Goal: Transaction & Acquisition: Download file/media

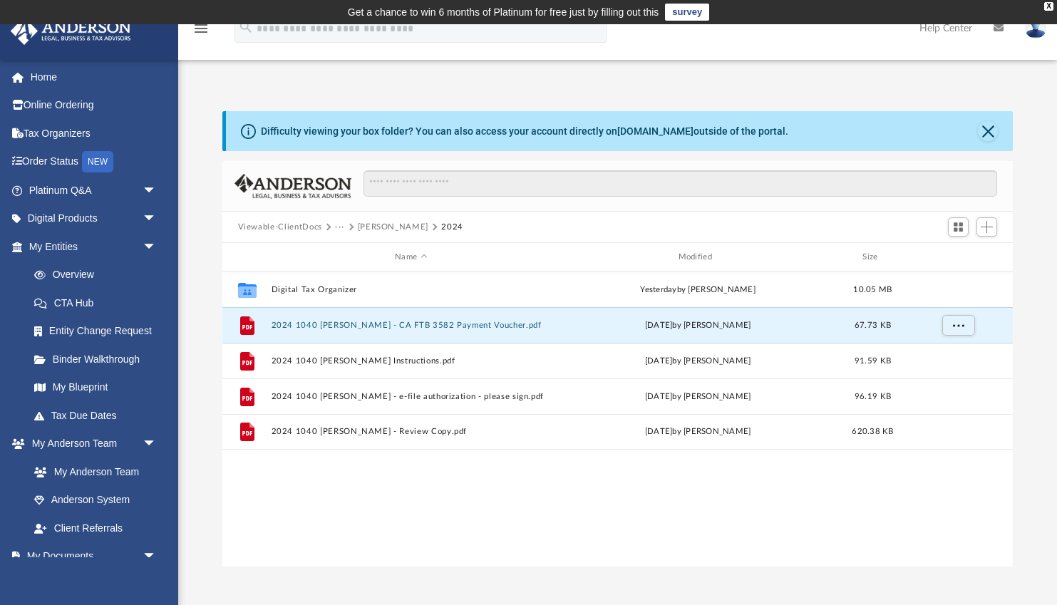
scroll to position [324, 791]
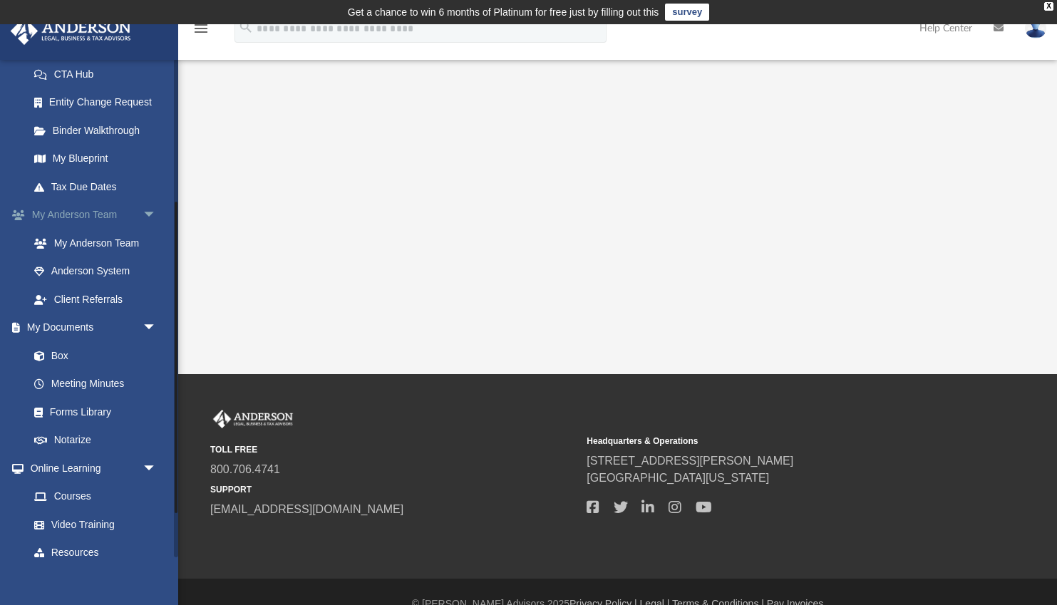
scroll to position [232, 0]
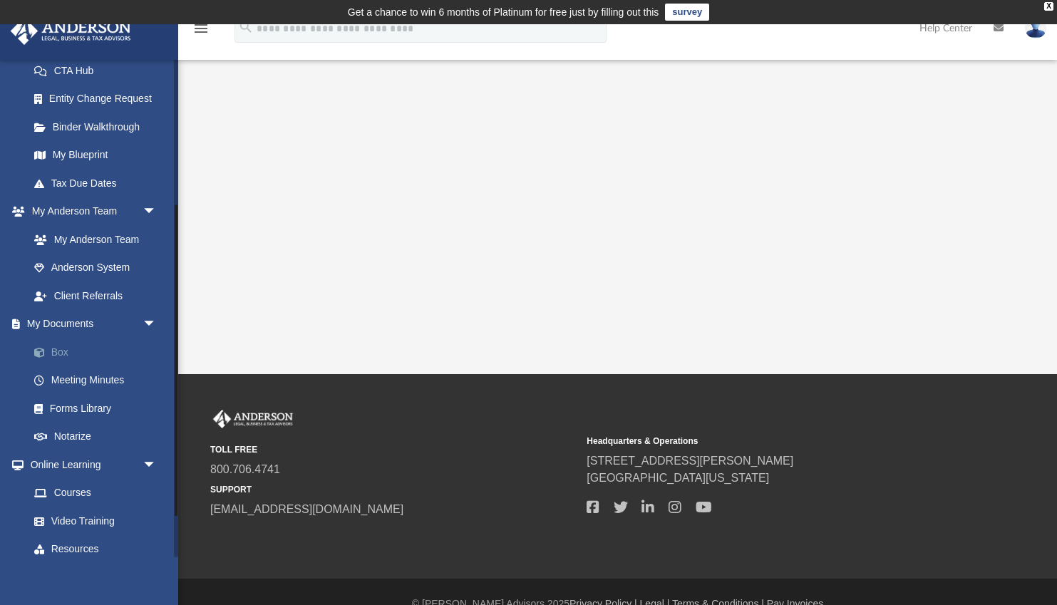
click at [59, 352] on link "Box" at bounding box center [99, 352] width 158 height 29
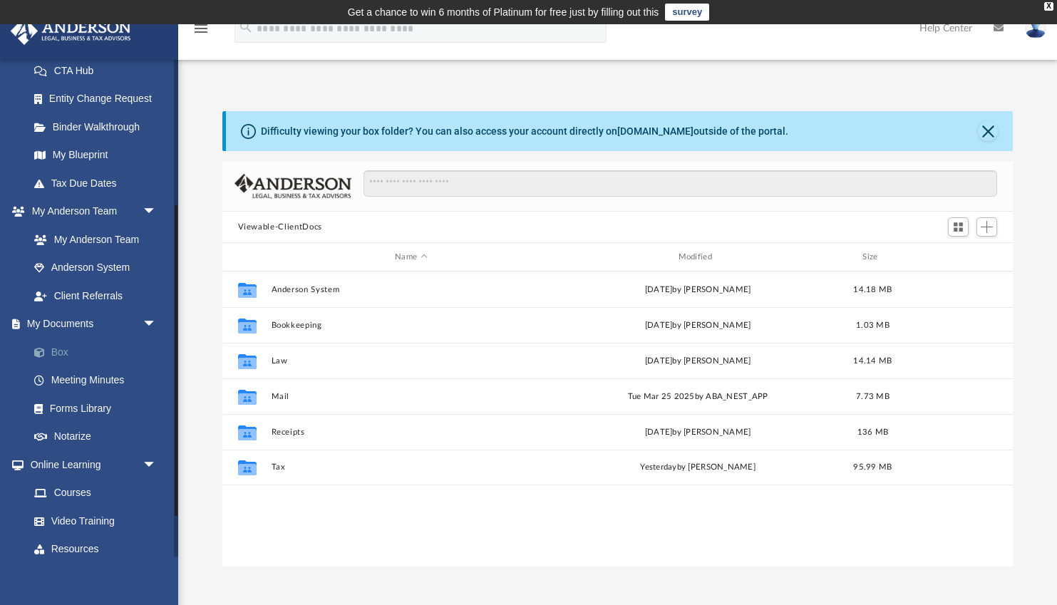
scroll to position [324, 791]
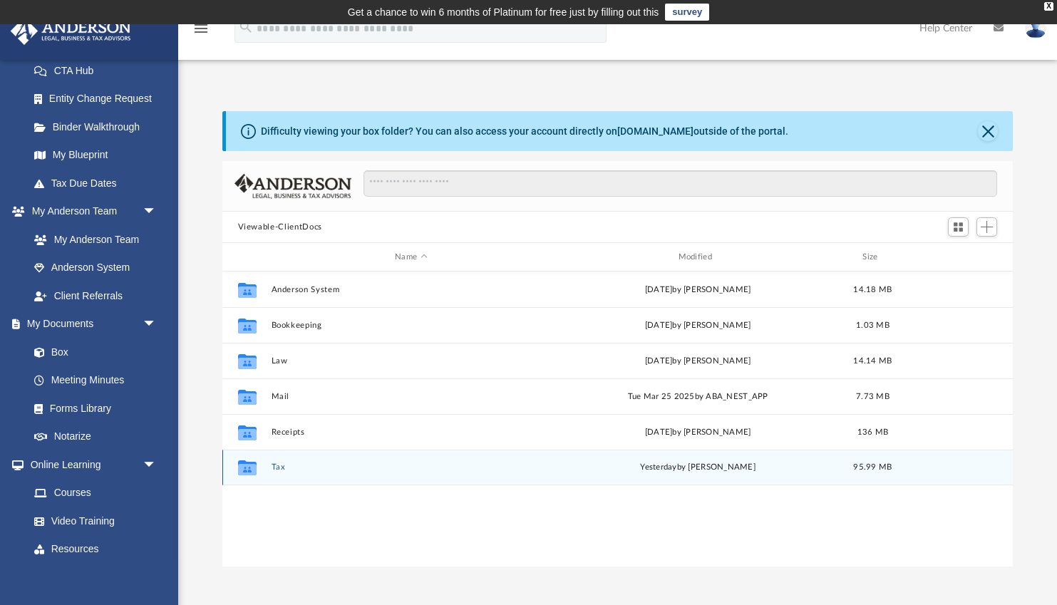
click at [280, 466] on button "Tax" at bounding box center [411, 467] width 280 height 9
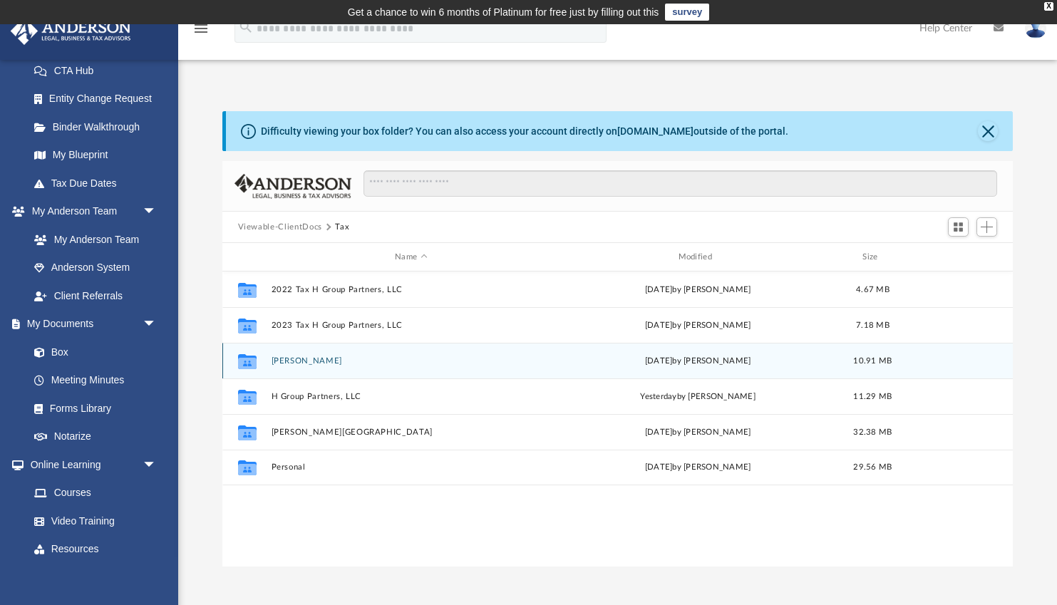
click at [306, 362] on button "[PERSON_NAME]" at bounding box center [411, 361] width 280 height 9
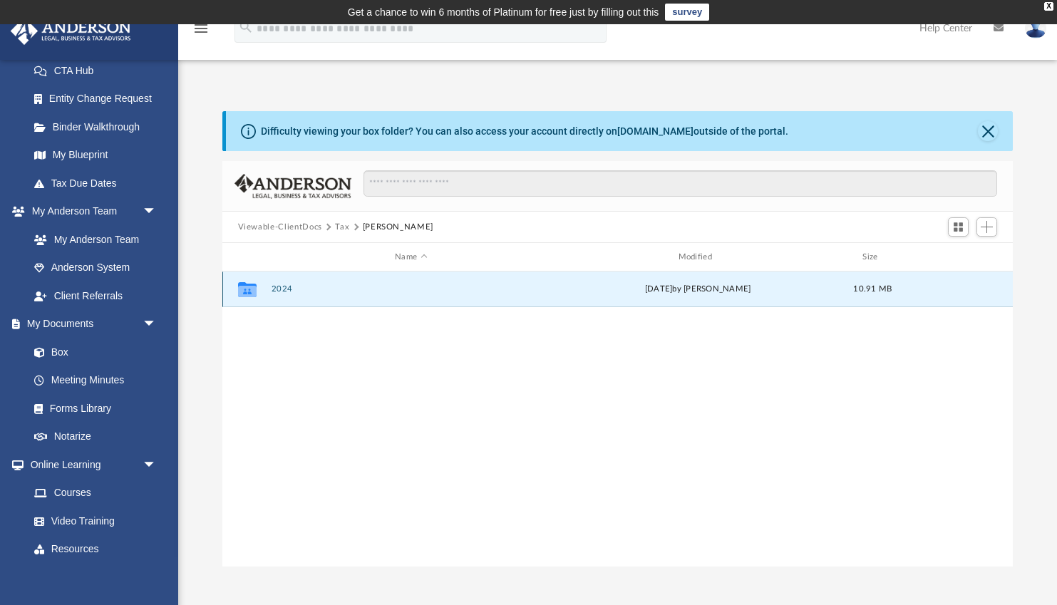
click at [276, 288] on button "2024" at bounding box center [411, 289] width 280 height 9
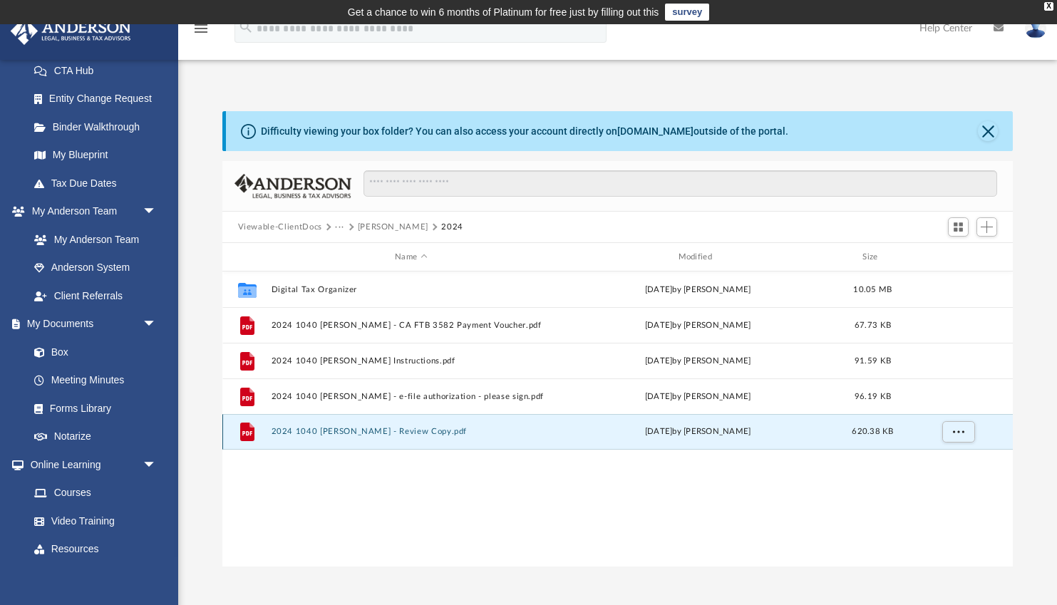
click at [344, 431] on button "2024 1040 [PERSON_NAME] - Review Copy.pdf" at bounding box center [411, 431] width 280 height 9
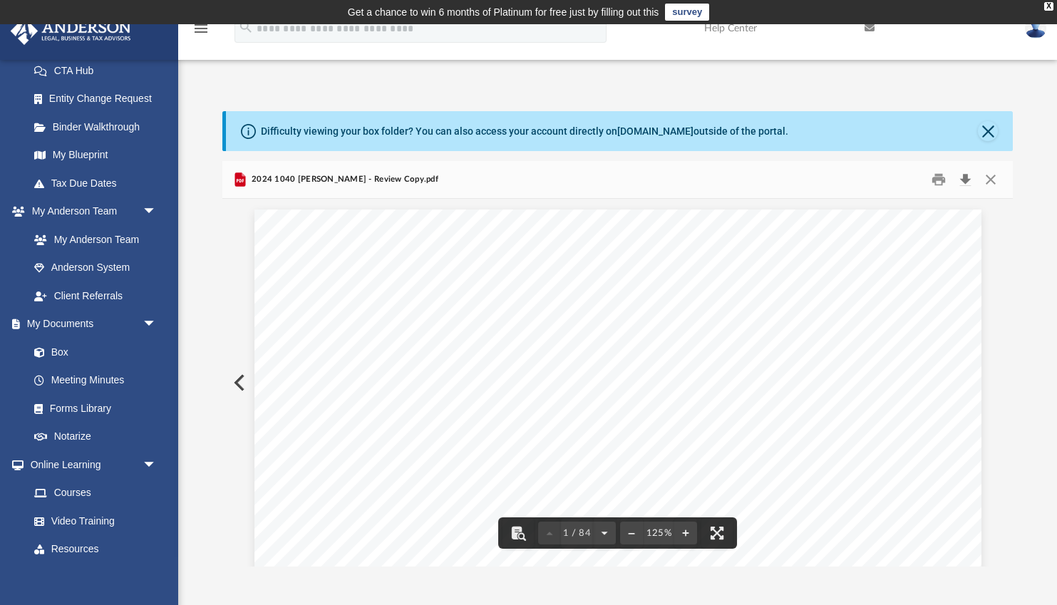
click at [968, 180] on button "Download" at bounding box center [966, 180] width 26 height 22
